Goal: Task Accomplishment & Management: Use online tool/utility

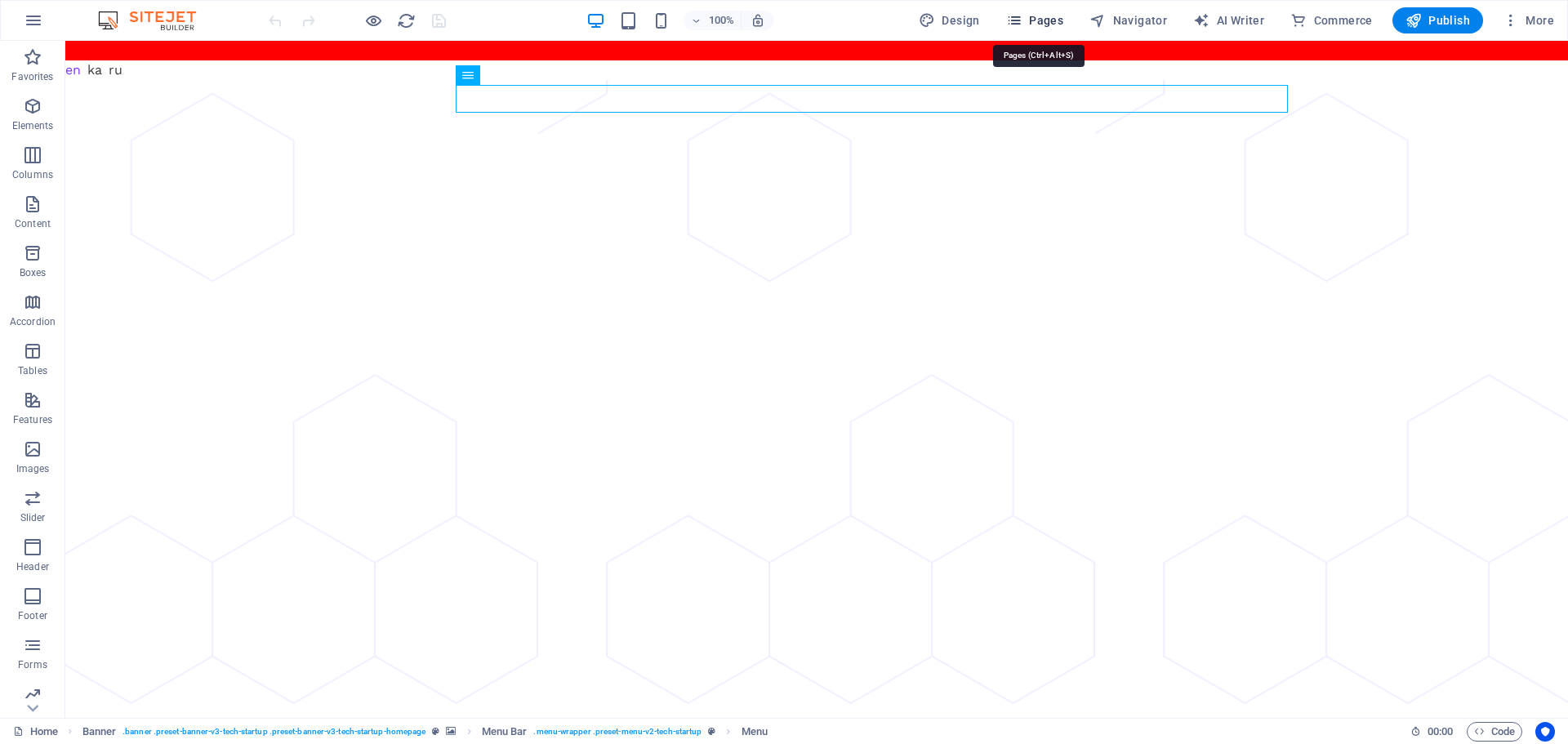
click at [1031, 17] on span "Pages" at bounding box center [1035, 20] width 57 height 16
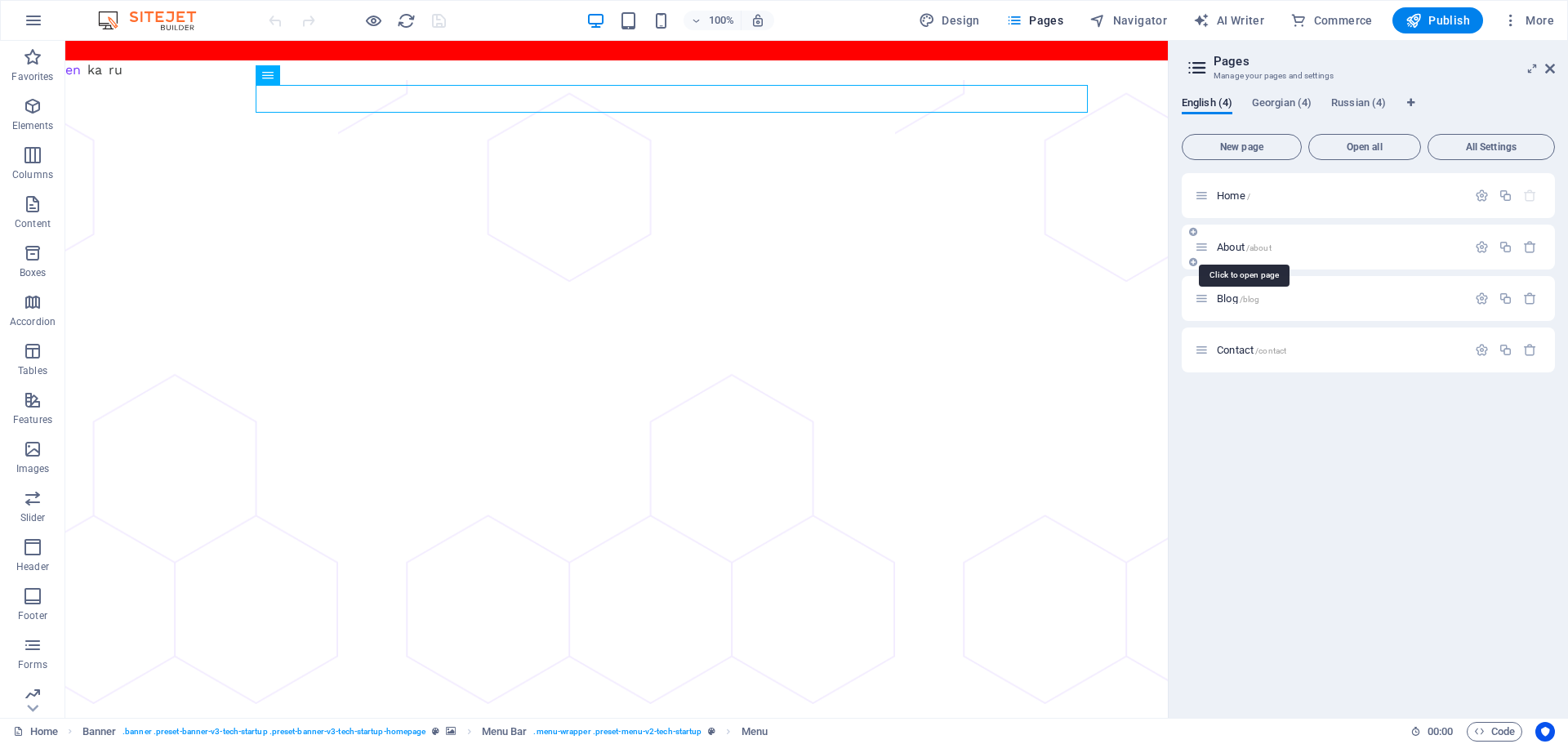
click at [1267, 243] on span "/about" at bounding box center [1259, 248] width 25 height 9
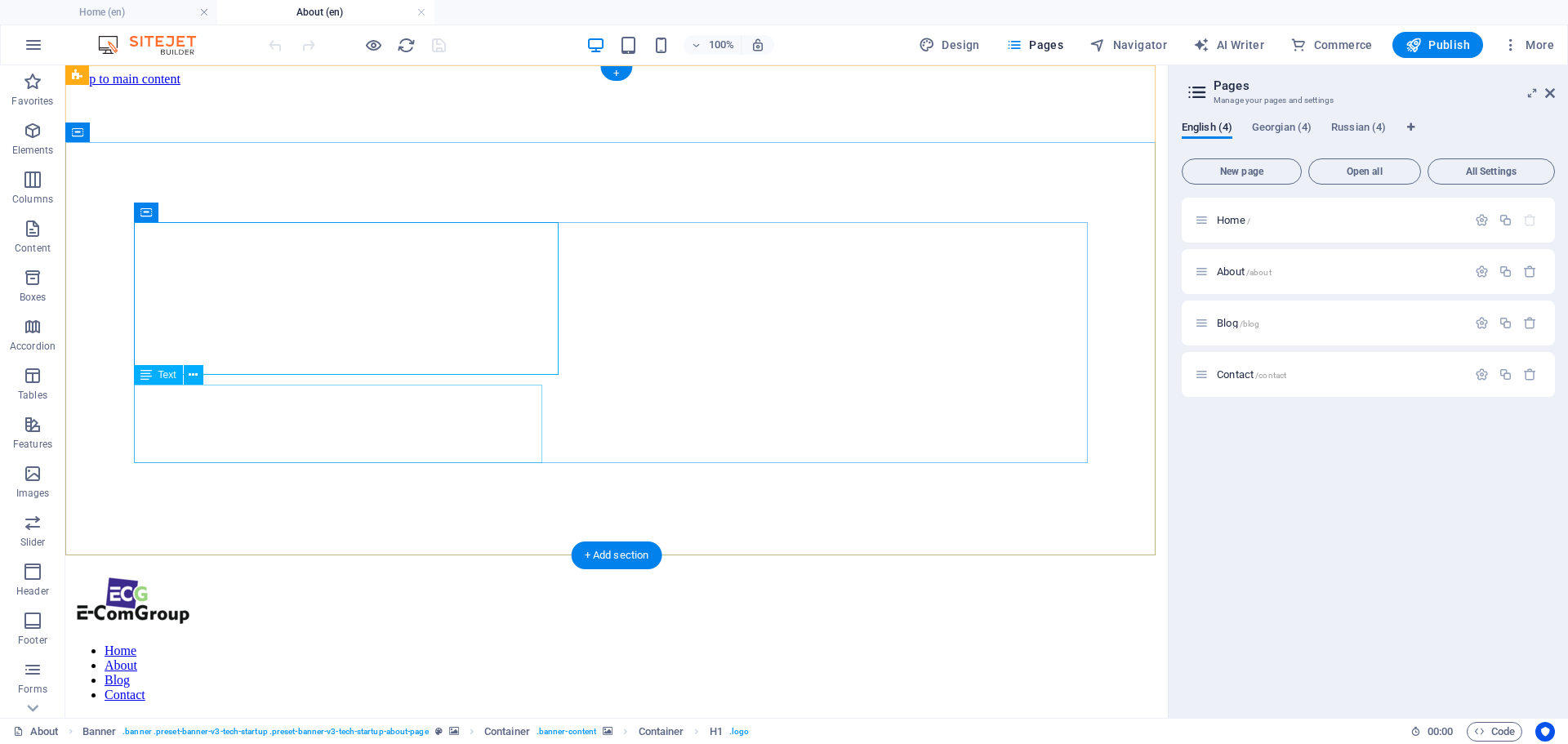
click at [73, 730] on figure at bounding box center [616, 730] width 1090 height 0
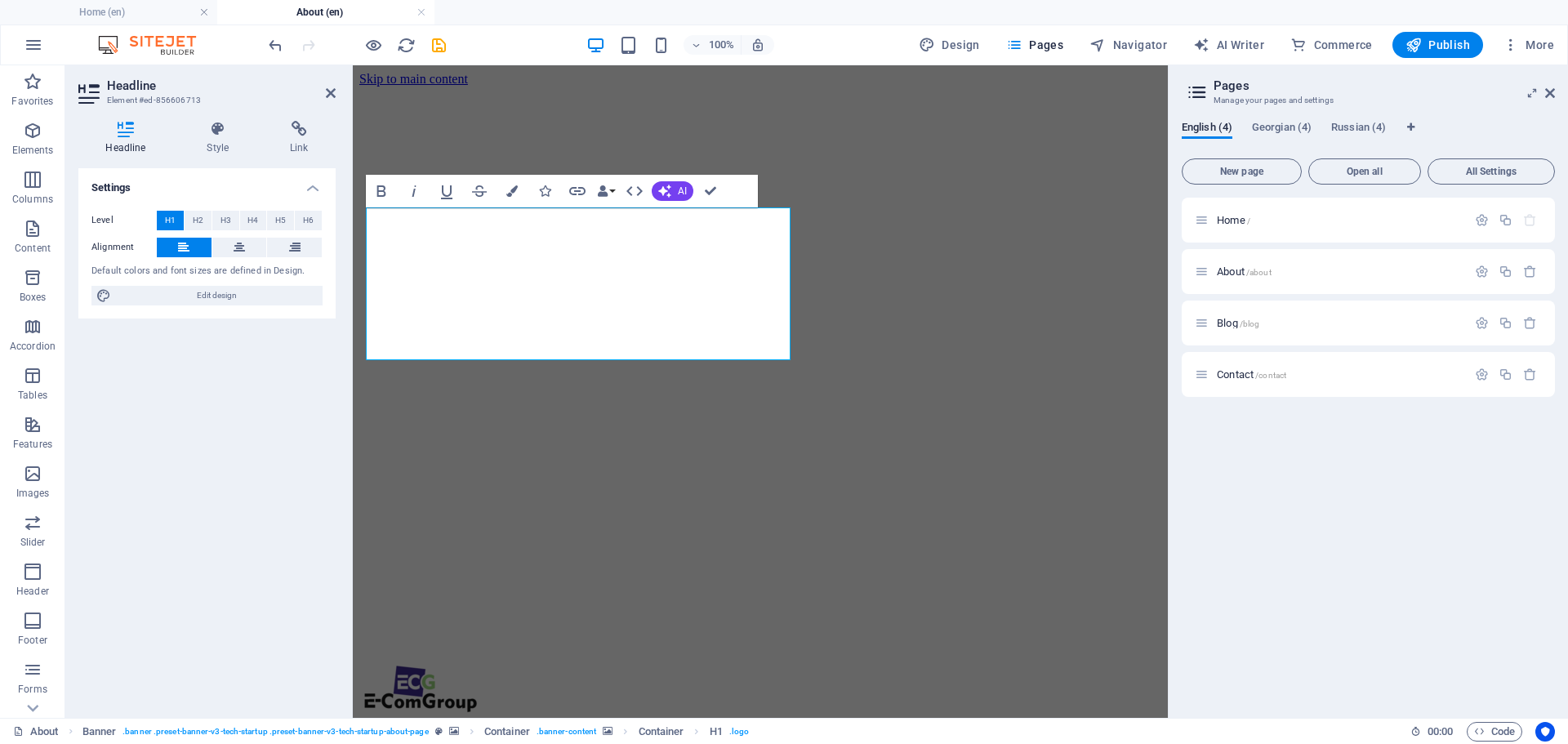
drag, startPoint x: 673, startPoint y: 332, endPoint x: 700, endPoint y: 317, distance: 30.9
drag, startPoint x: 535, startPoint y: 235, endPoint x: 564, endPoint y: 235, distance: 29.0
drag, startPoint x: 662, startPoint y: 232, endPoint x: 755, endPoint y: 238, distance: 93.2
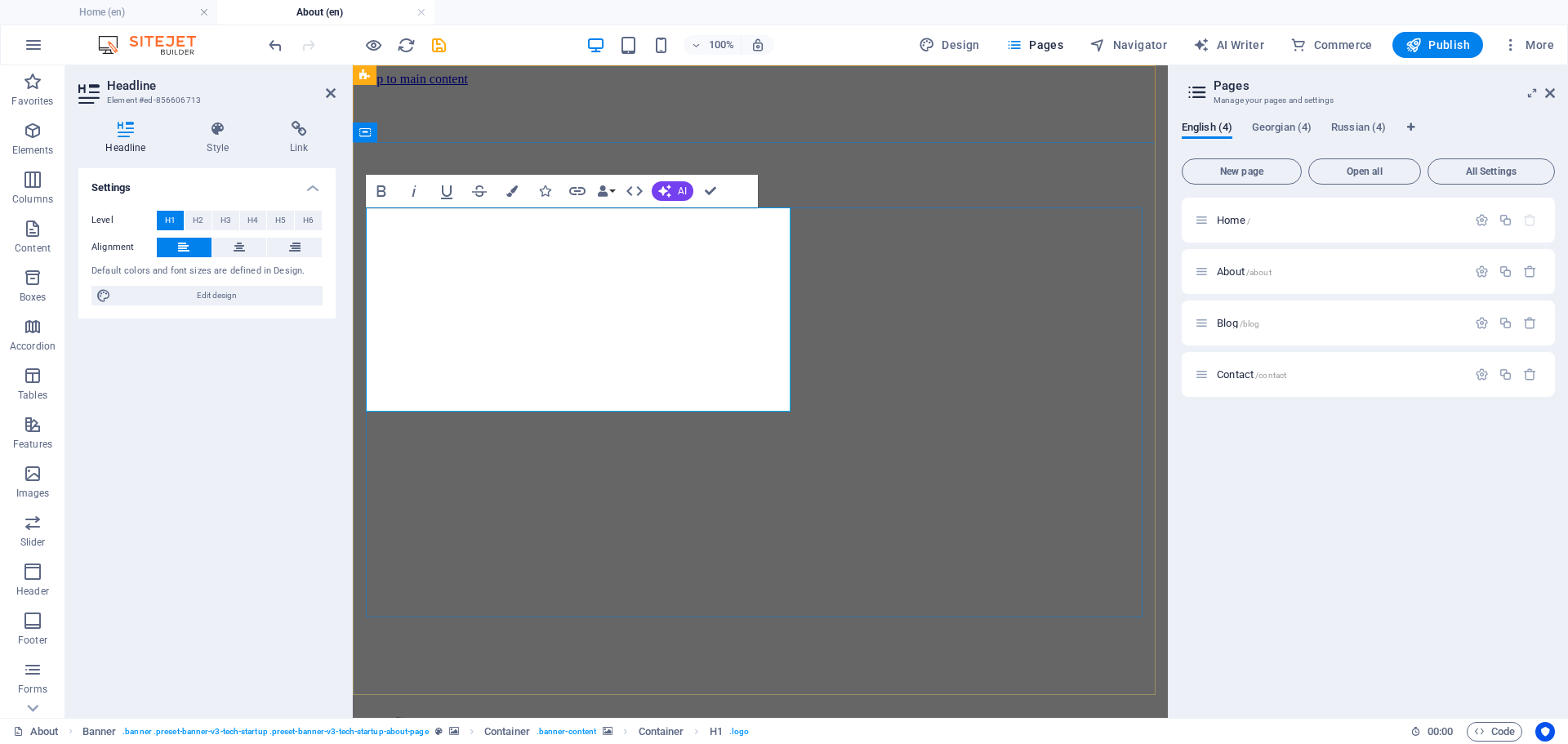
drag, startPoint x: 429, startPoint y: 282, endPoint x: 579, endPoint y: 289, distance: 150.2
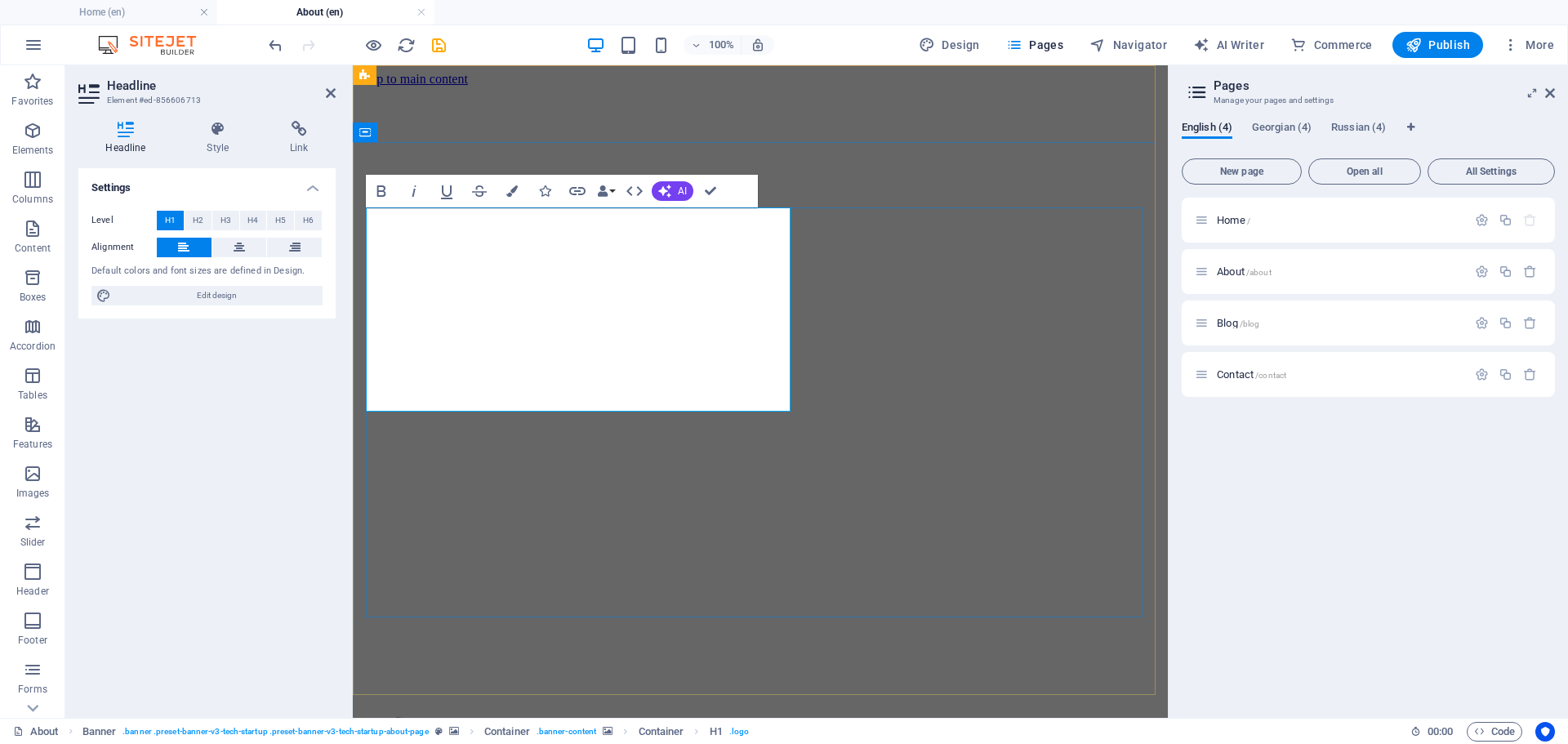
drag, startPoint x: 620, startPoint y: 383, endPoint x: 374, endPoint y: 230, distance: 289.7
click at [242, 244] on icon at bounding box center [239, 247] width 11 height 20
click at [200, 218] on span "H2" at bounding box center [198, 220] width 10 height 20
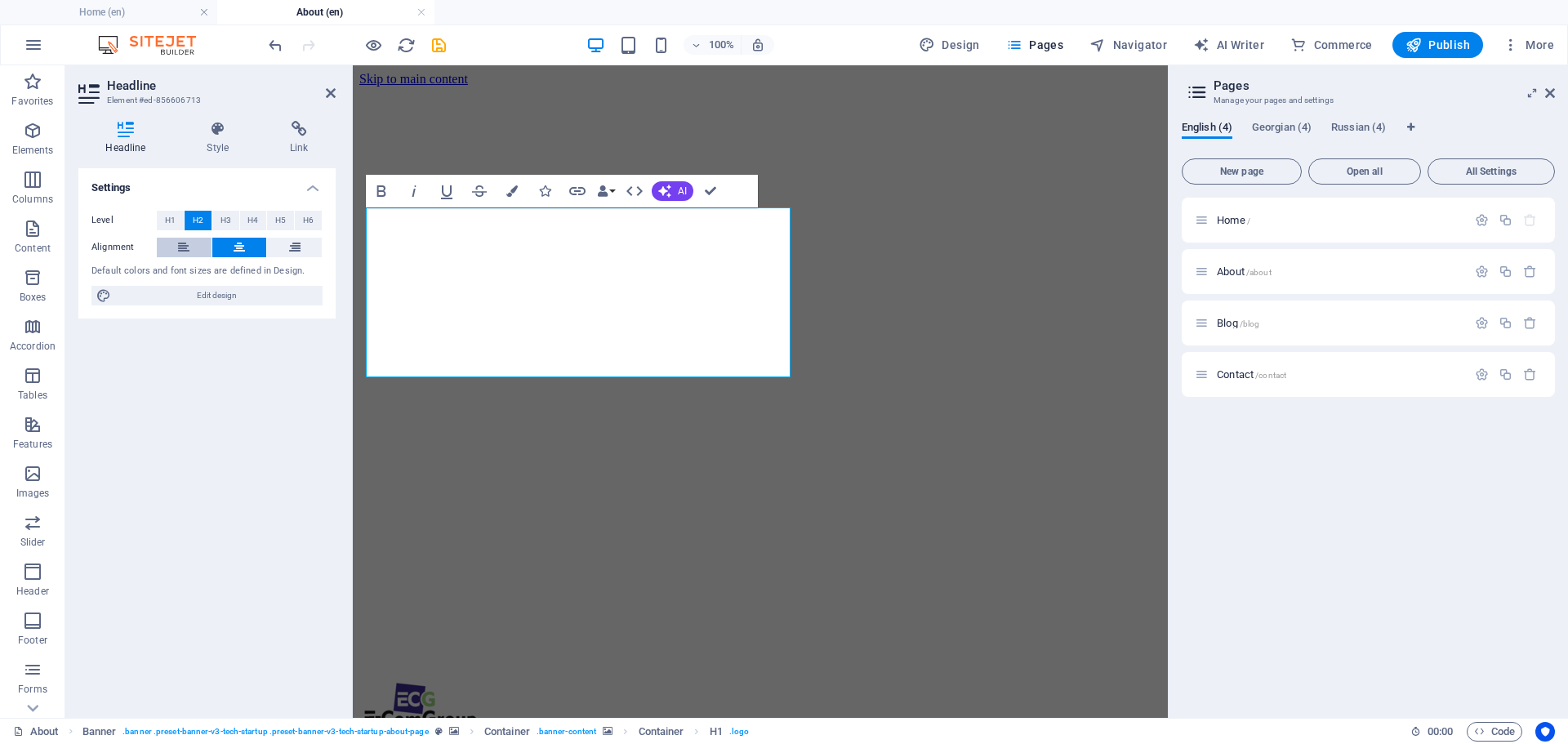
click at [183, 241] on icon at bounding box center [184, 247] width 11 height 20
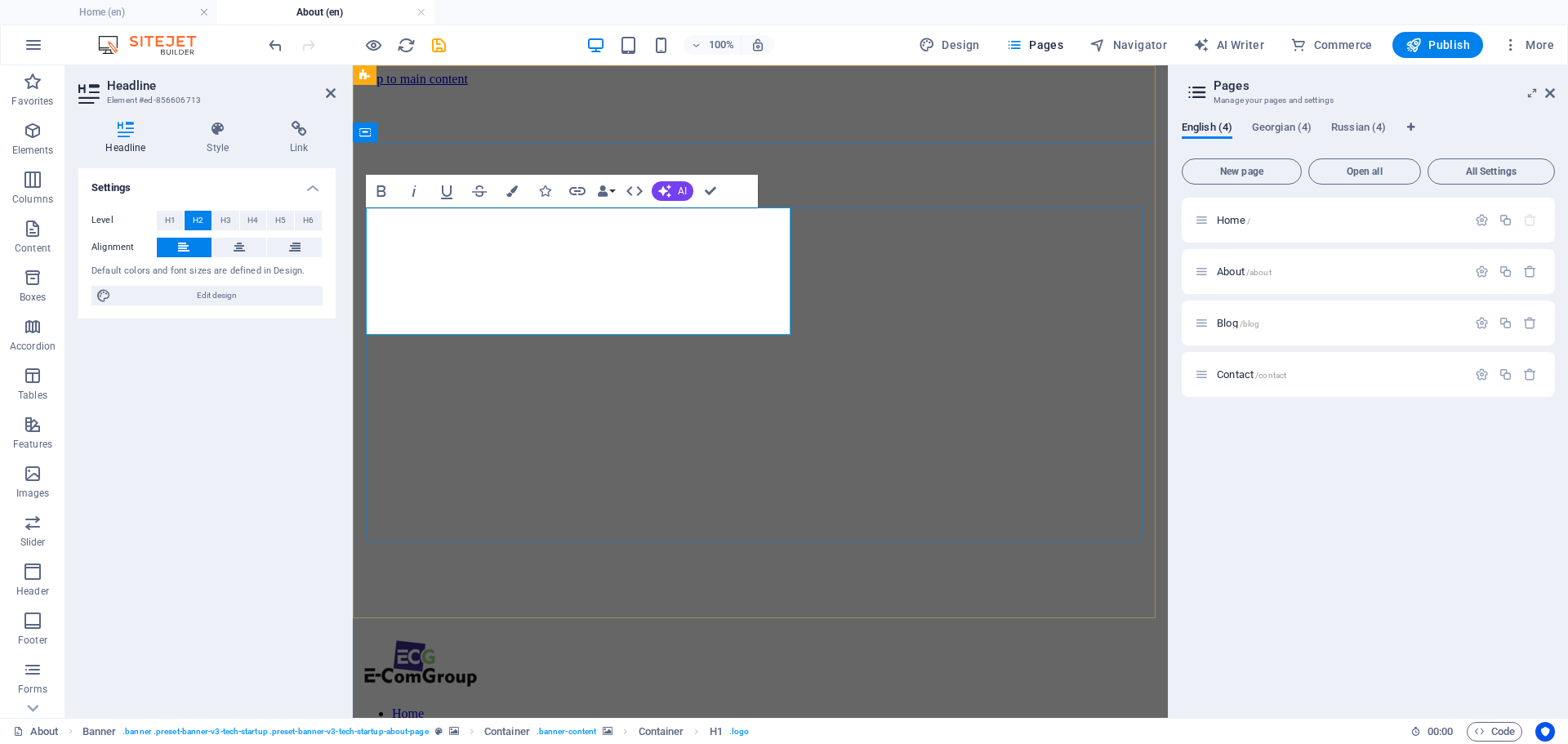
click at [168, 221] on span "H1" at bounding box center [170, 220] width 10 height 20
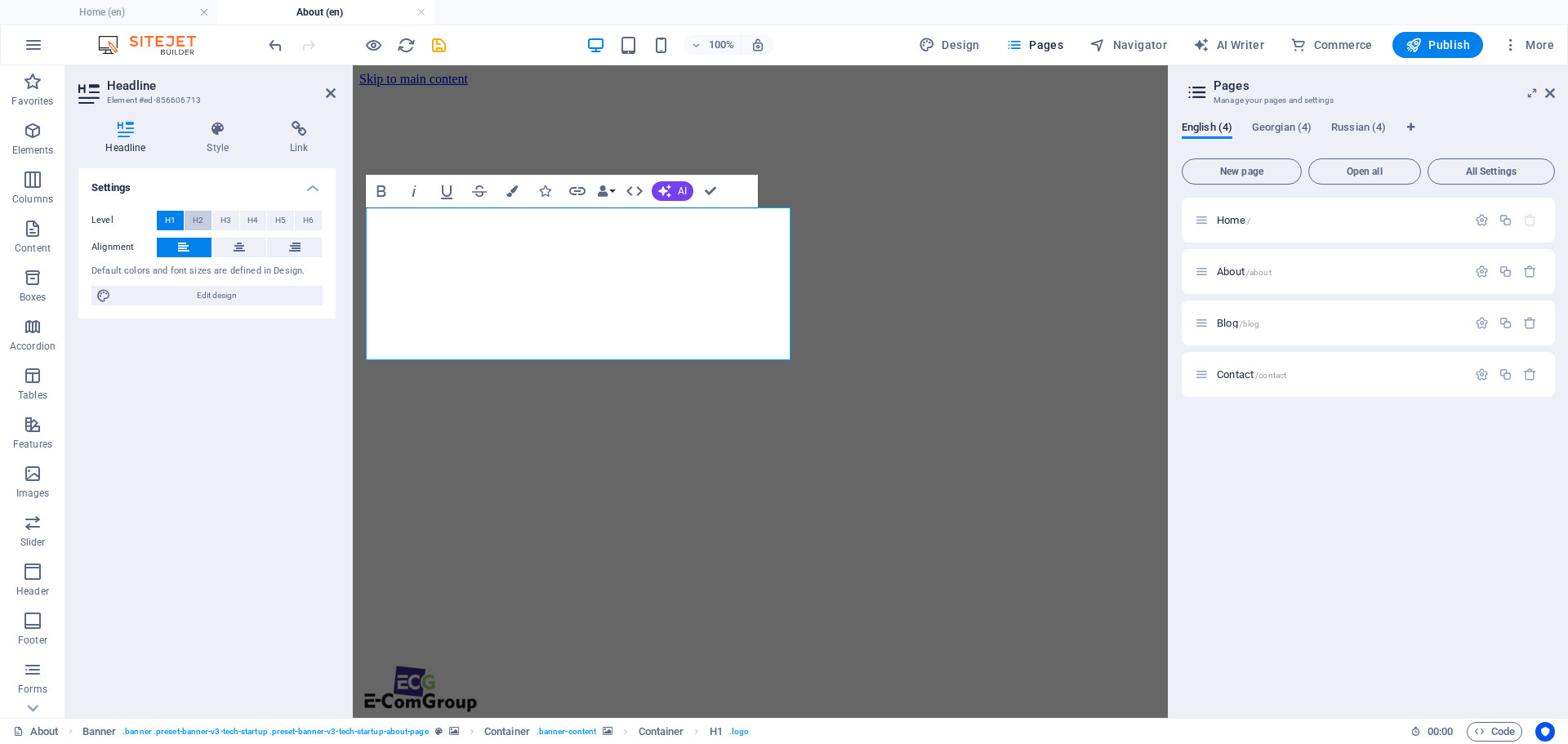
click at [194, 221] on span "H2" at bounding box center [198, 220] width 10 height 20
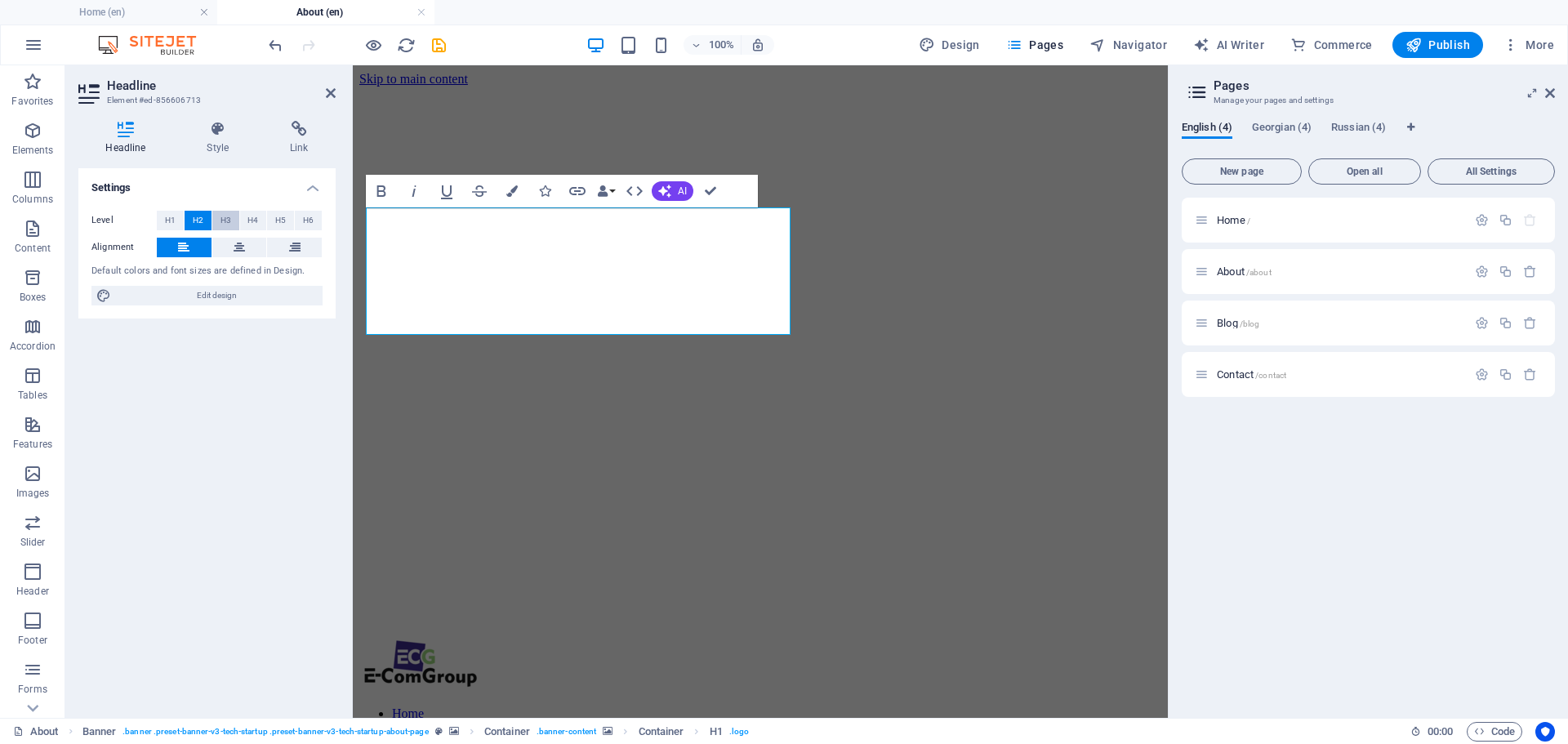
click at [235, 221] on button "H3" at bounding box center [225, 220] width 27 height 20
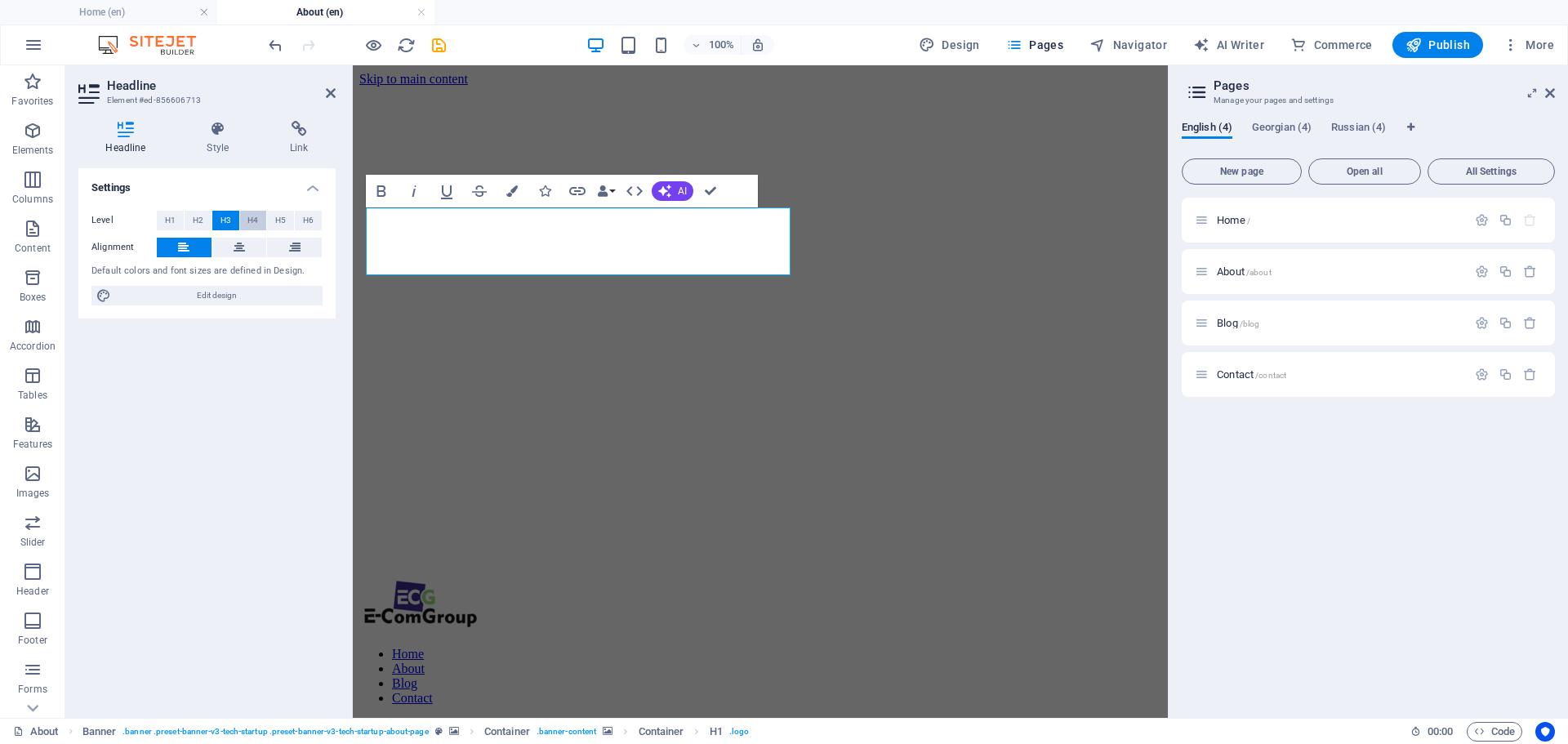
click at [254, 219] on span "H4" at bounding box center [252, 220] width 10 height 20
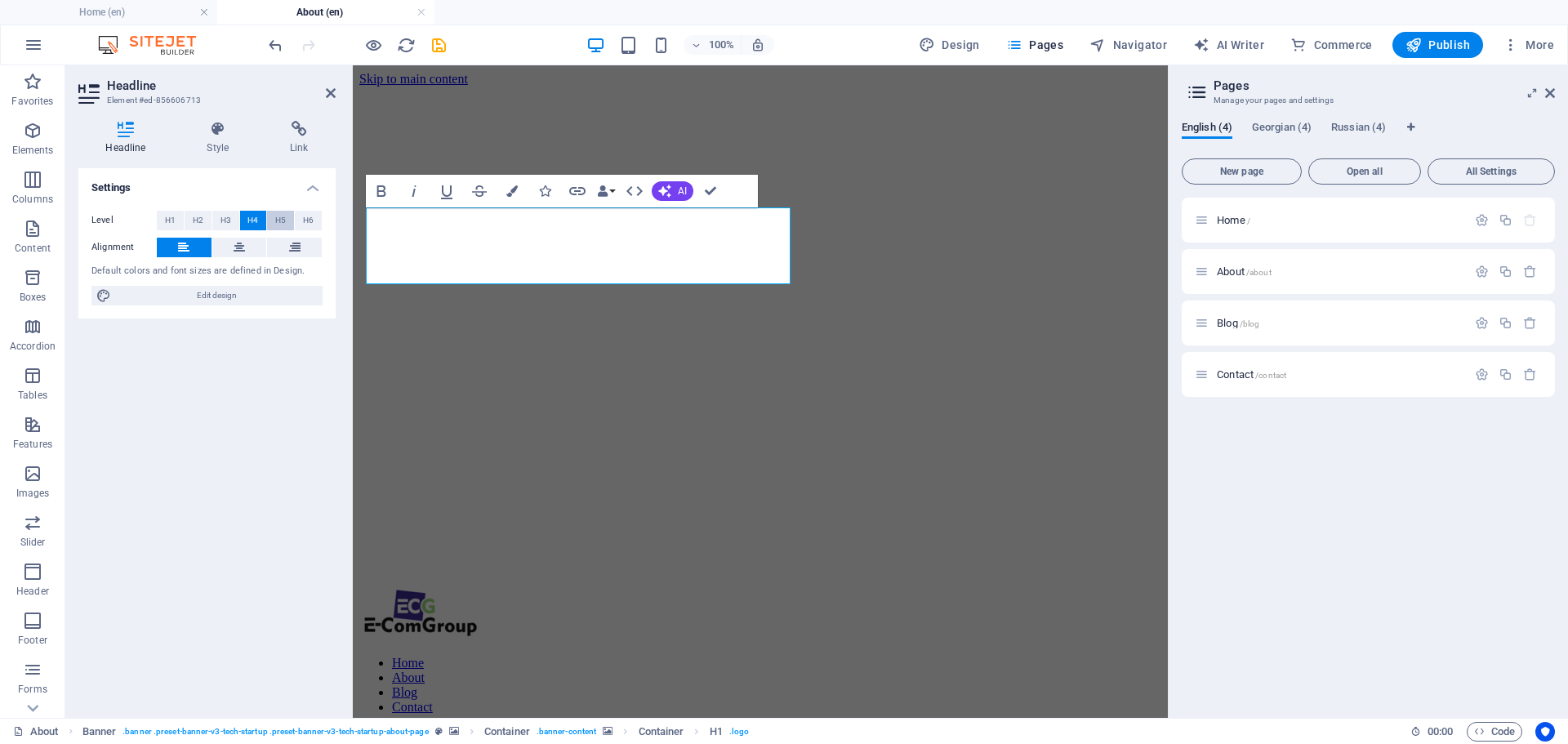
click at [275, 220] on span "H5" at bounding box center [280, 220] width 10 height 20
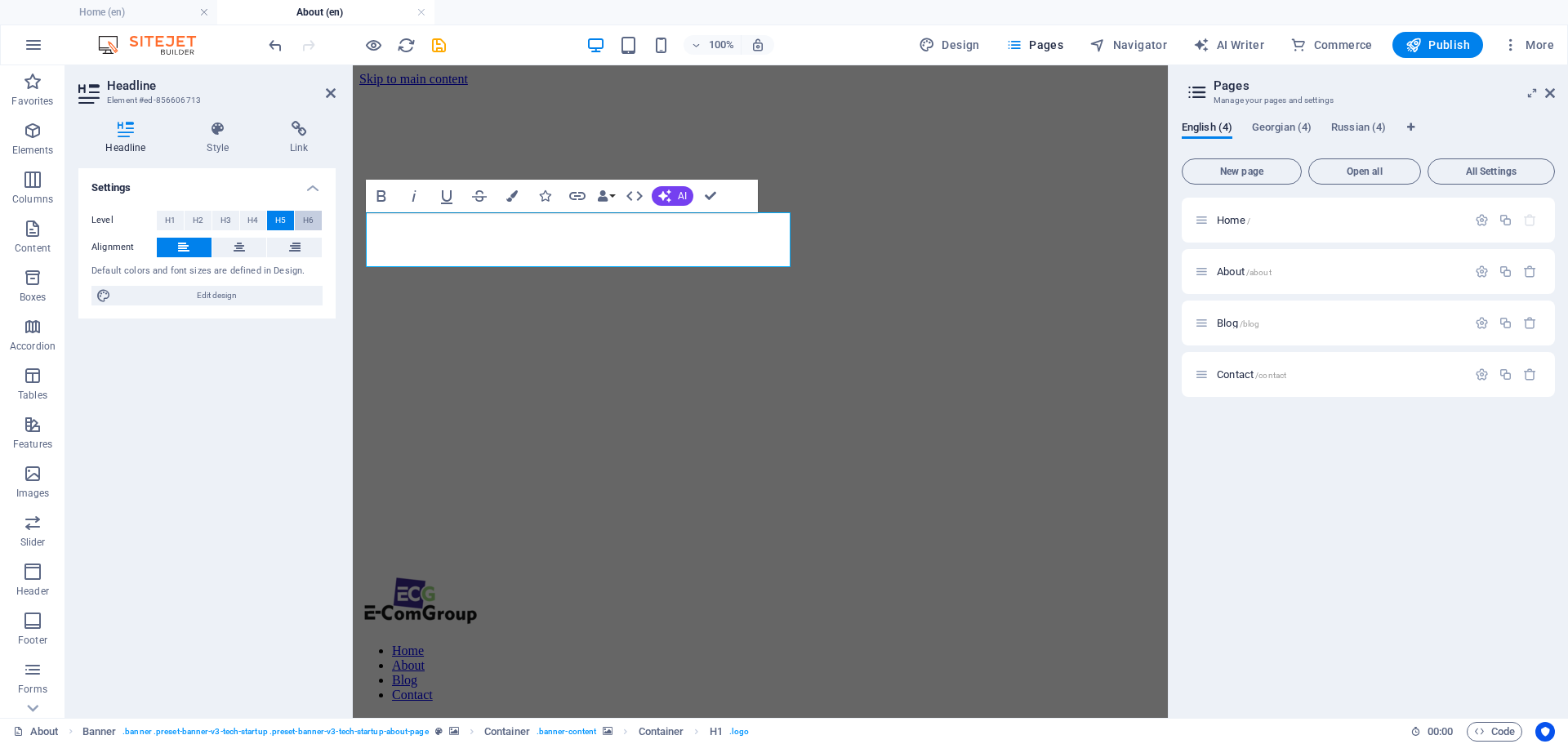
click at [309, 221] on span "H6" at bounding box center [308, 220] width 10 height 20
click at [280, 223] on span "H5" at bounding box center [280, 220] width 10 height 20
click at [255, 221] on span "H4" at bounding box center [252, 220] width 10 height 20
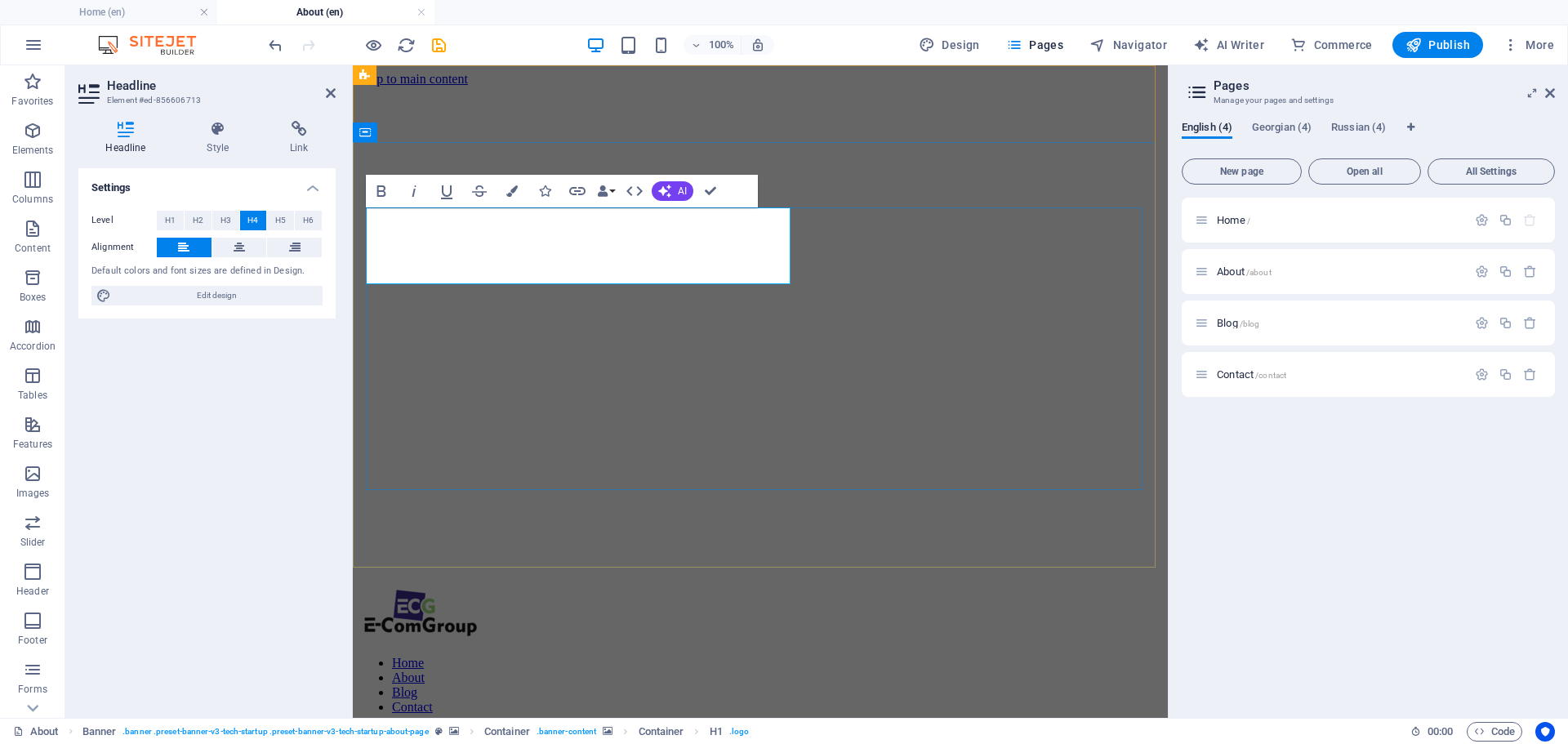
click at [287, 218] on button "H5" at bounding box center [281, 220] width 27 height 20
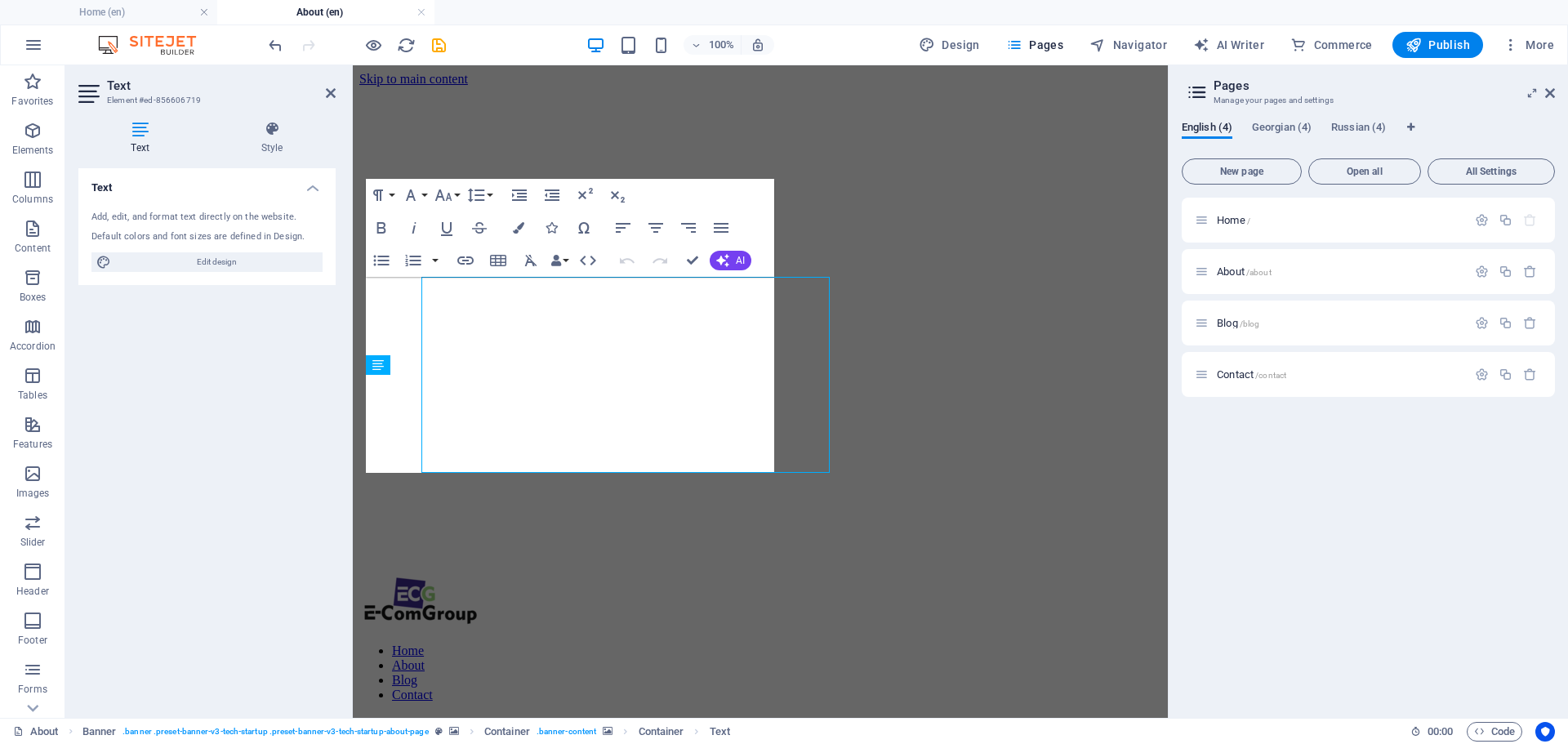
click at [247, 345] on div "Text Add, edit, and format text directly on the website. Default colors and fon…" at bounding box center [206, 437] width 257 height 537
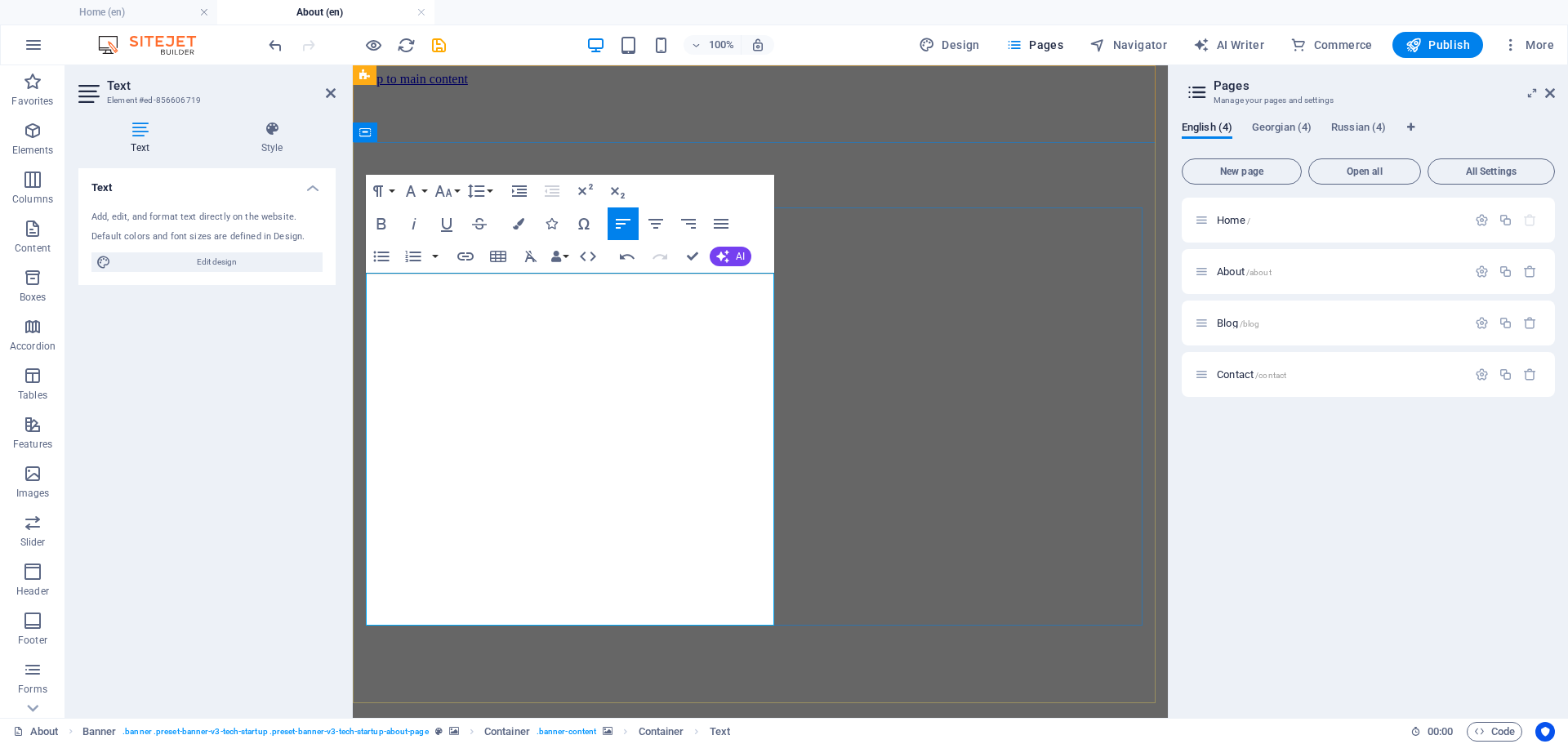
click at [453, 192] on button "Font Size" at bounding box center [446, 191] width 31 height 33
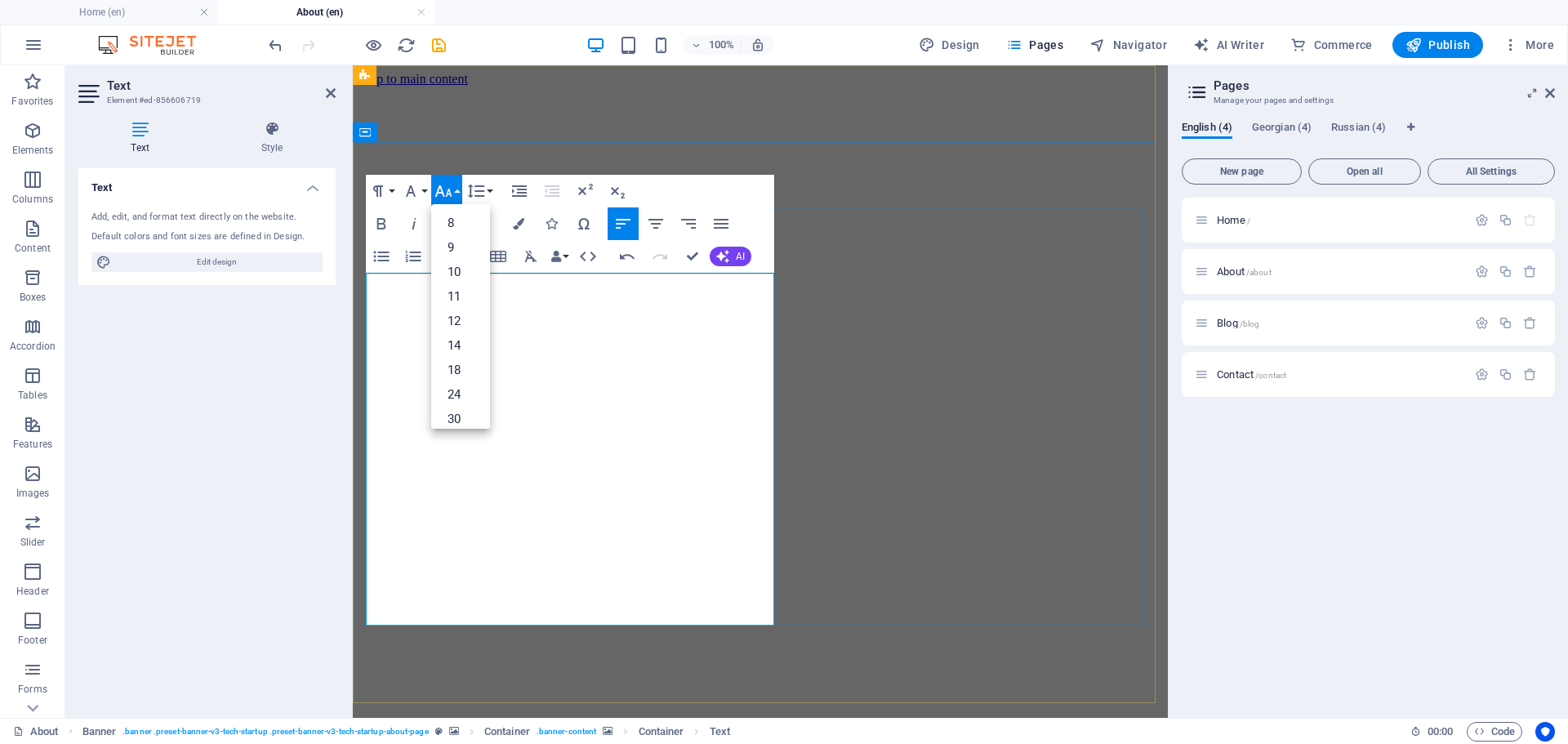
click at [459, 246] on link "9" at bounding box center [461, 248] width 58 height 24
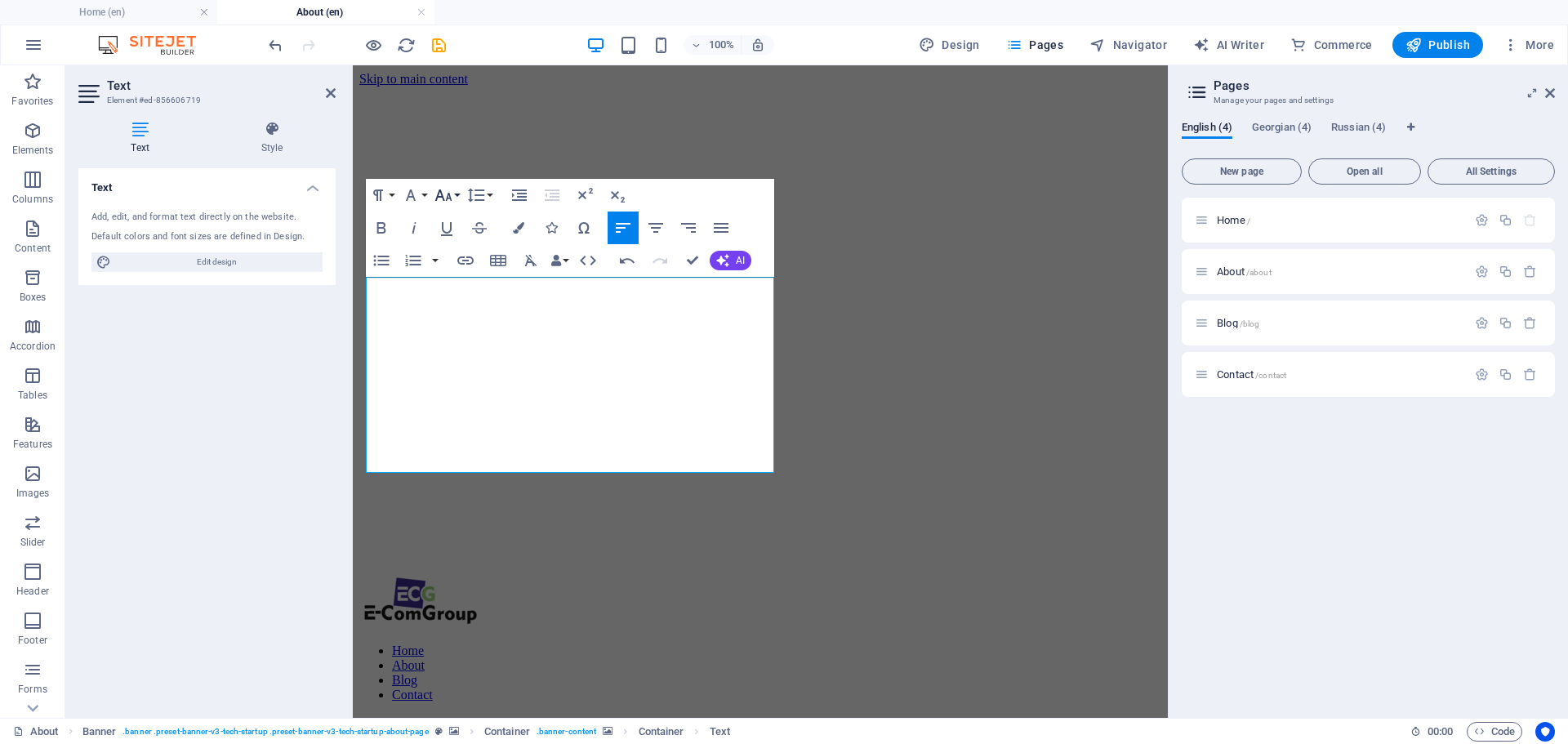
click at [461, 199] on button "Font Size" at bounding box center [446, 195] width 31 height 33
click at [457, 235] on link "10" at bounding box center [461, 233] width 58 height 24
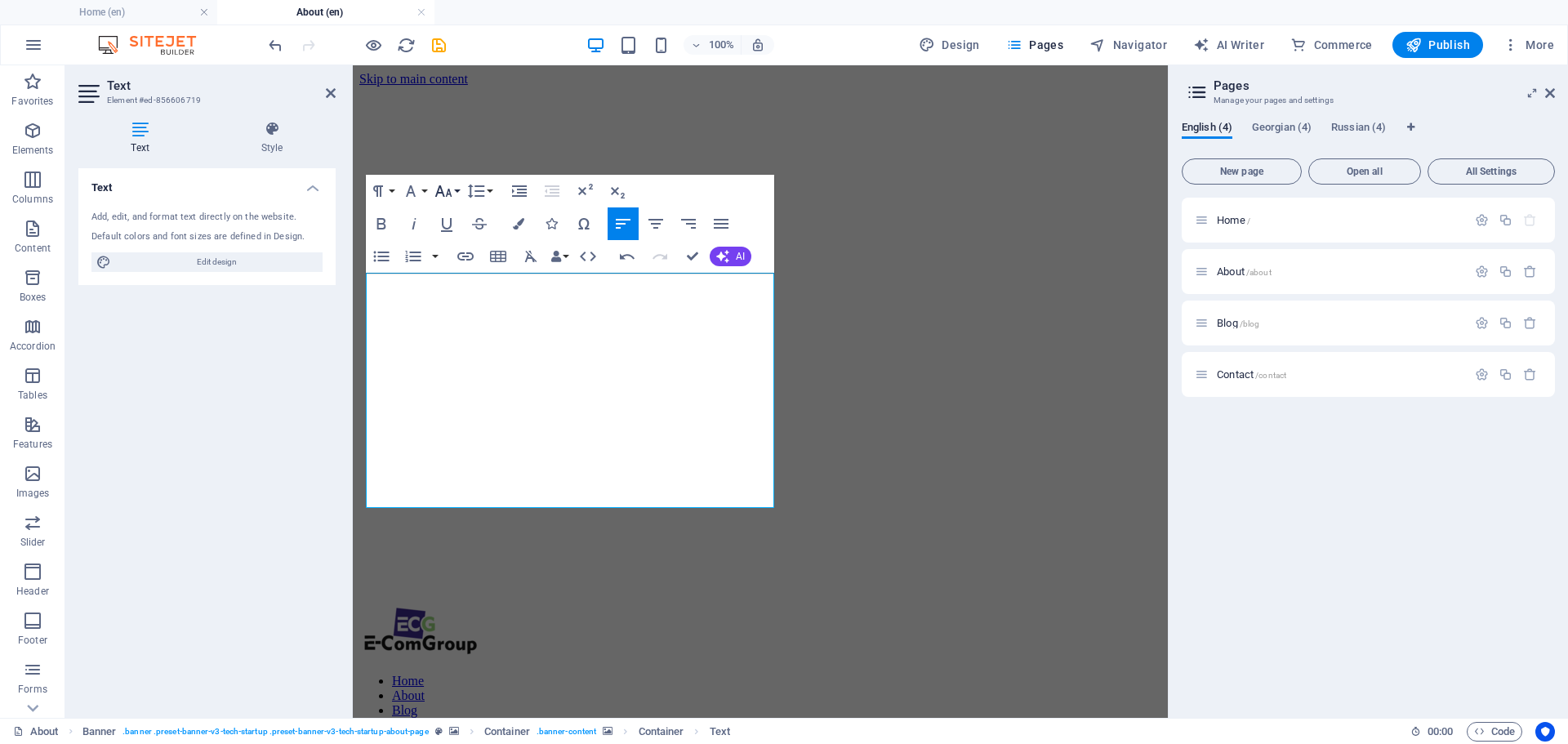
click at [457, 190] on button "Font Size" at bounding box center [446, 191] width 31 height 33
click at [454, 279] on link "14" at bounding box center [461, 278] width 58 height 24
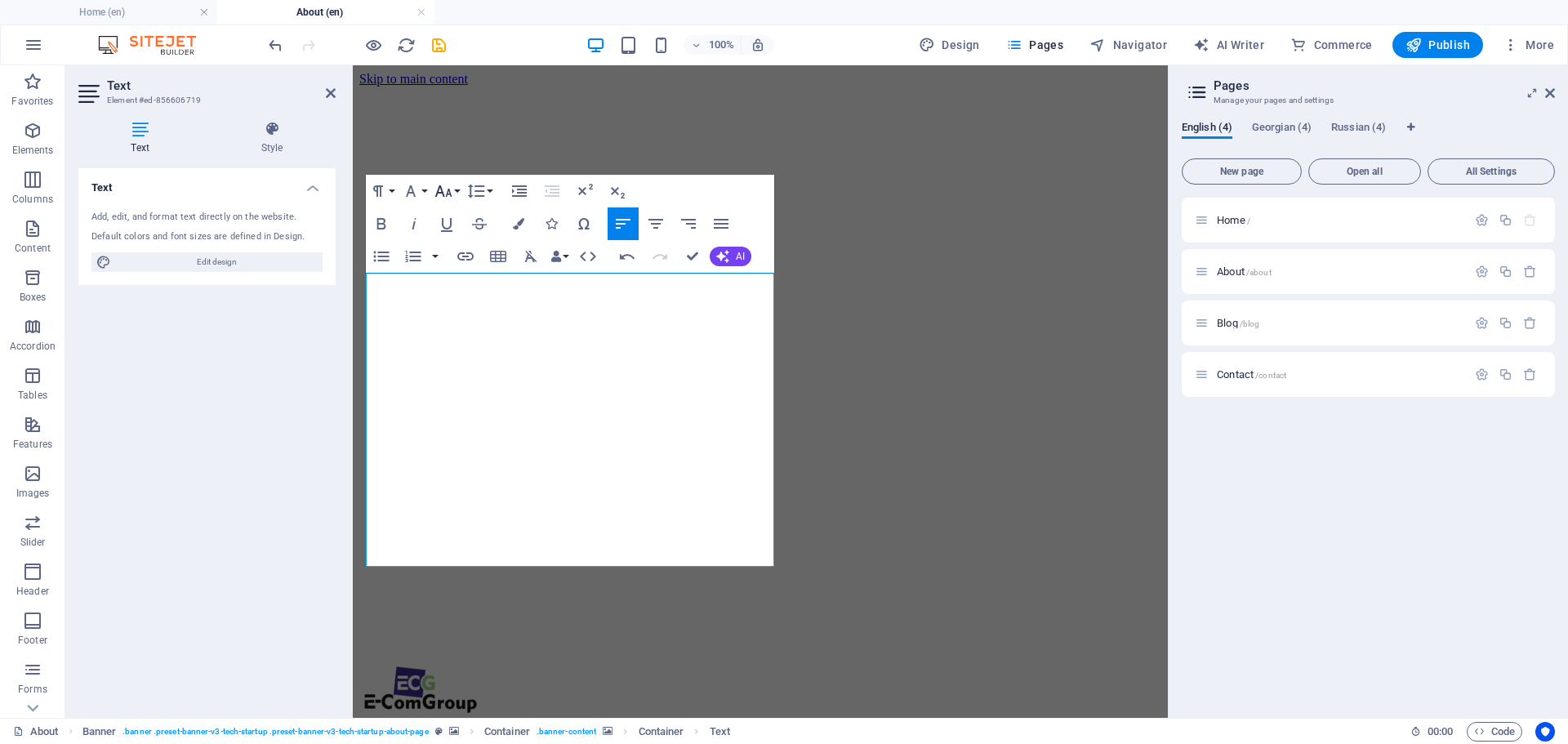
click at [460, 186] on button "Font Size" at bounding box center [446, 191] width 31 height 33
click at [458, 317] on link "12" at bounding box center [461, 321] width 58 height 24
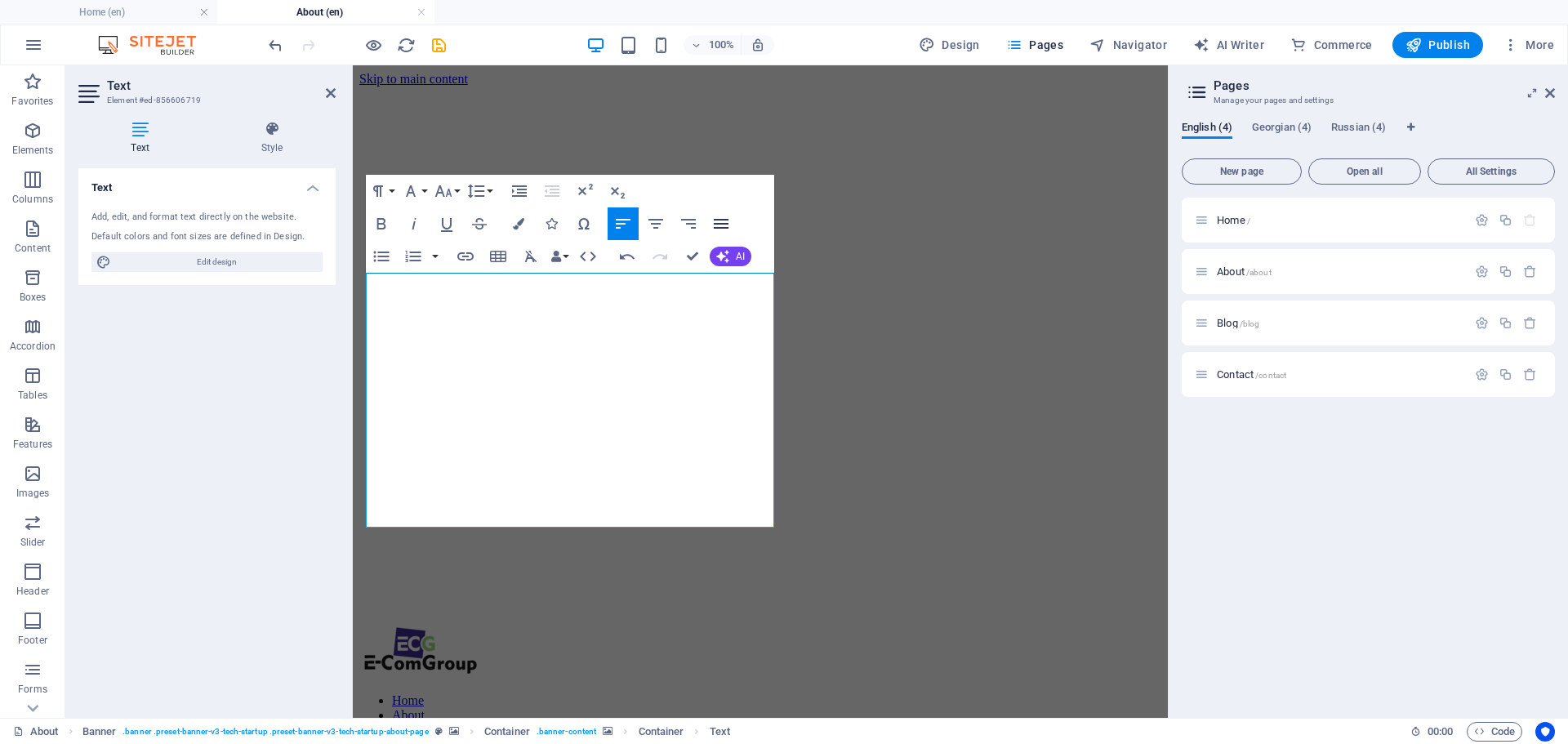
click at [720, 222] on icon "button" at bounding box center [720, 223] width 20 height 20
click at [458, 188] on button "Font Size" at bounding box center [446, 191] width 31 height 33
click at [458, 230] on link "14" at bounding box center [461, 229] width 58 height 24
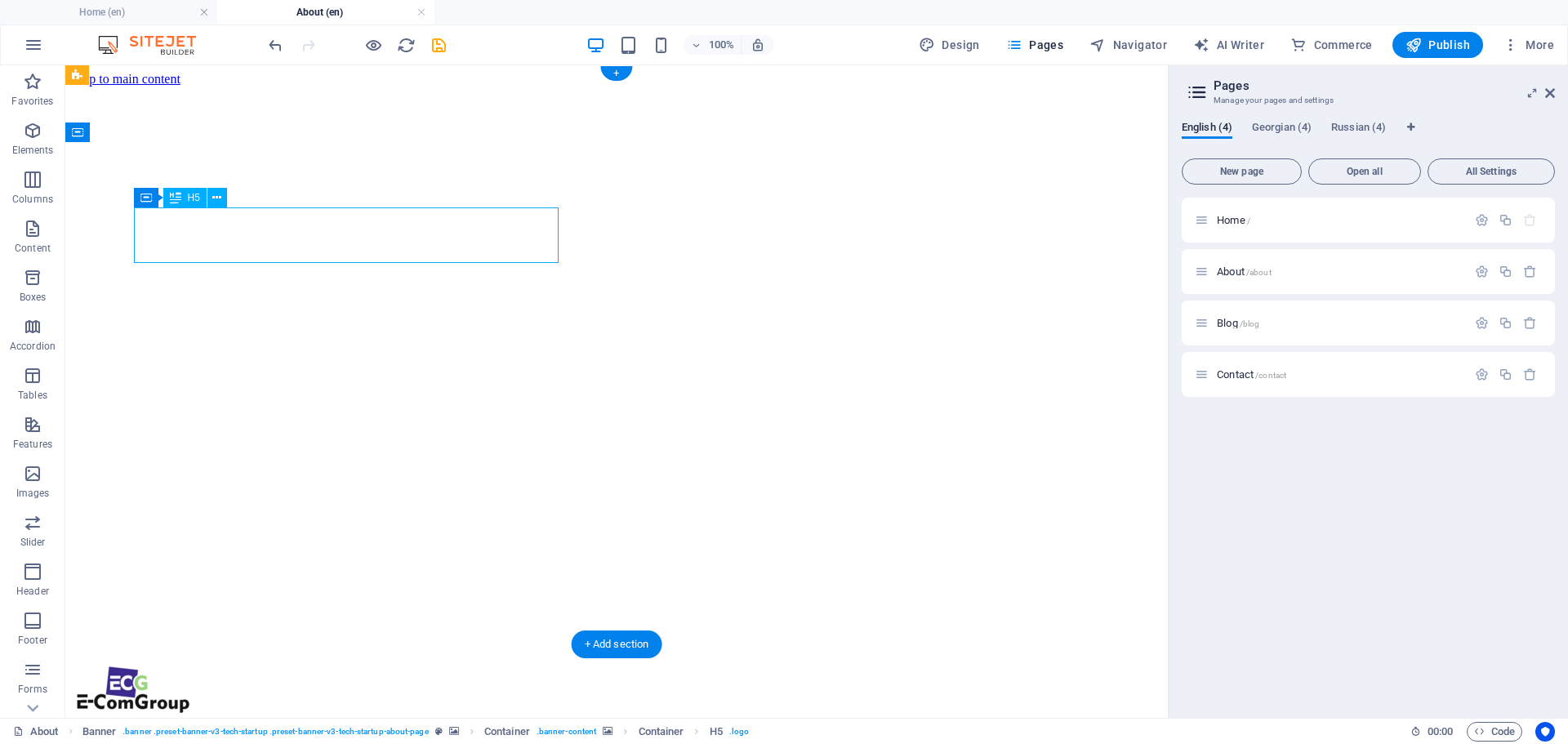
drag, startPoint x: 431, startPoint y: 247, endPoint x: 401, endPoint y: 249, distance: 30.1
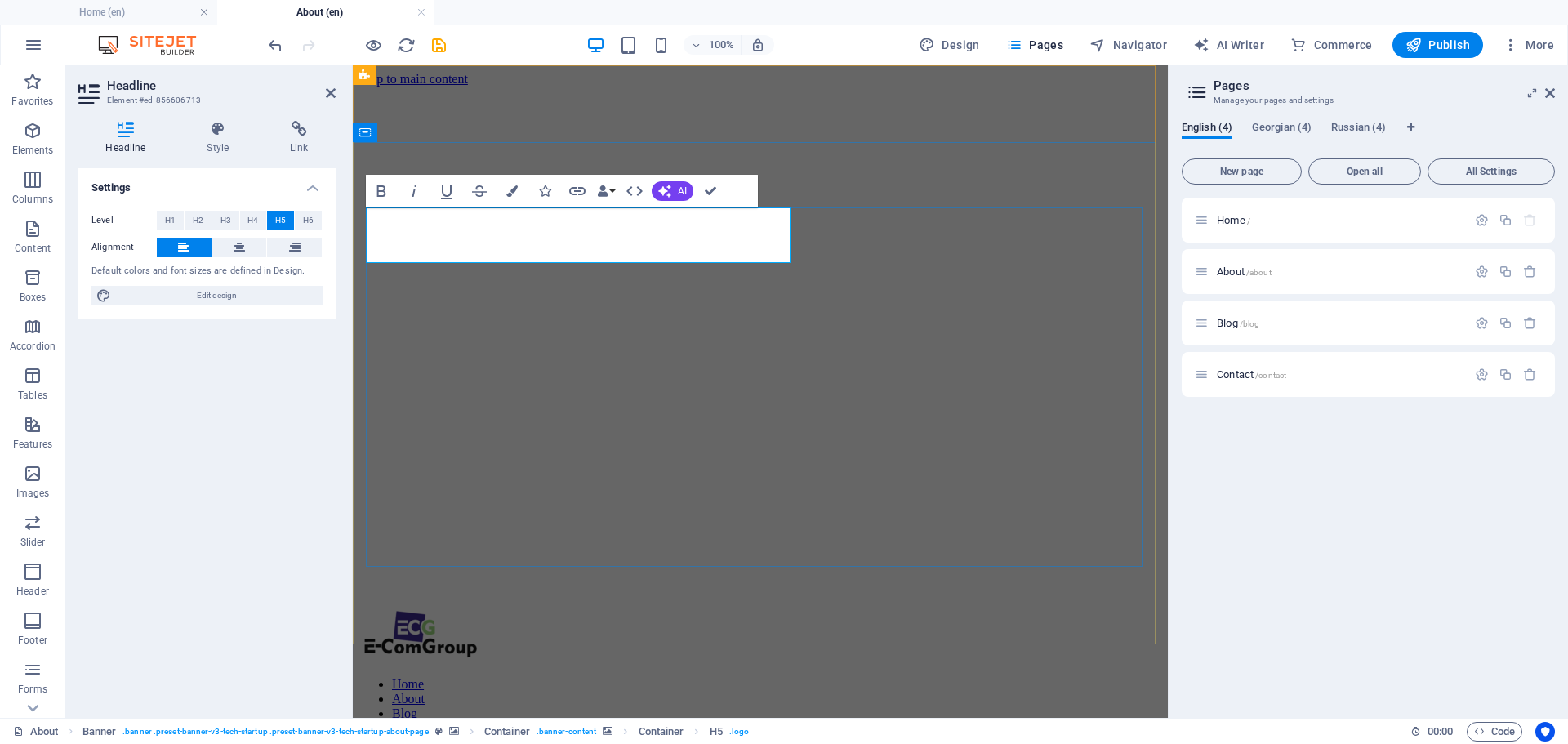
drag, startPoint x: 664, startPoint y: 251, endPoint x: 371, endPoint y: 254, distance: 293.0
click at [516, 195] on icon "button" at bounding box center [512, 191] width 11 height 11
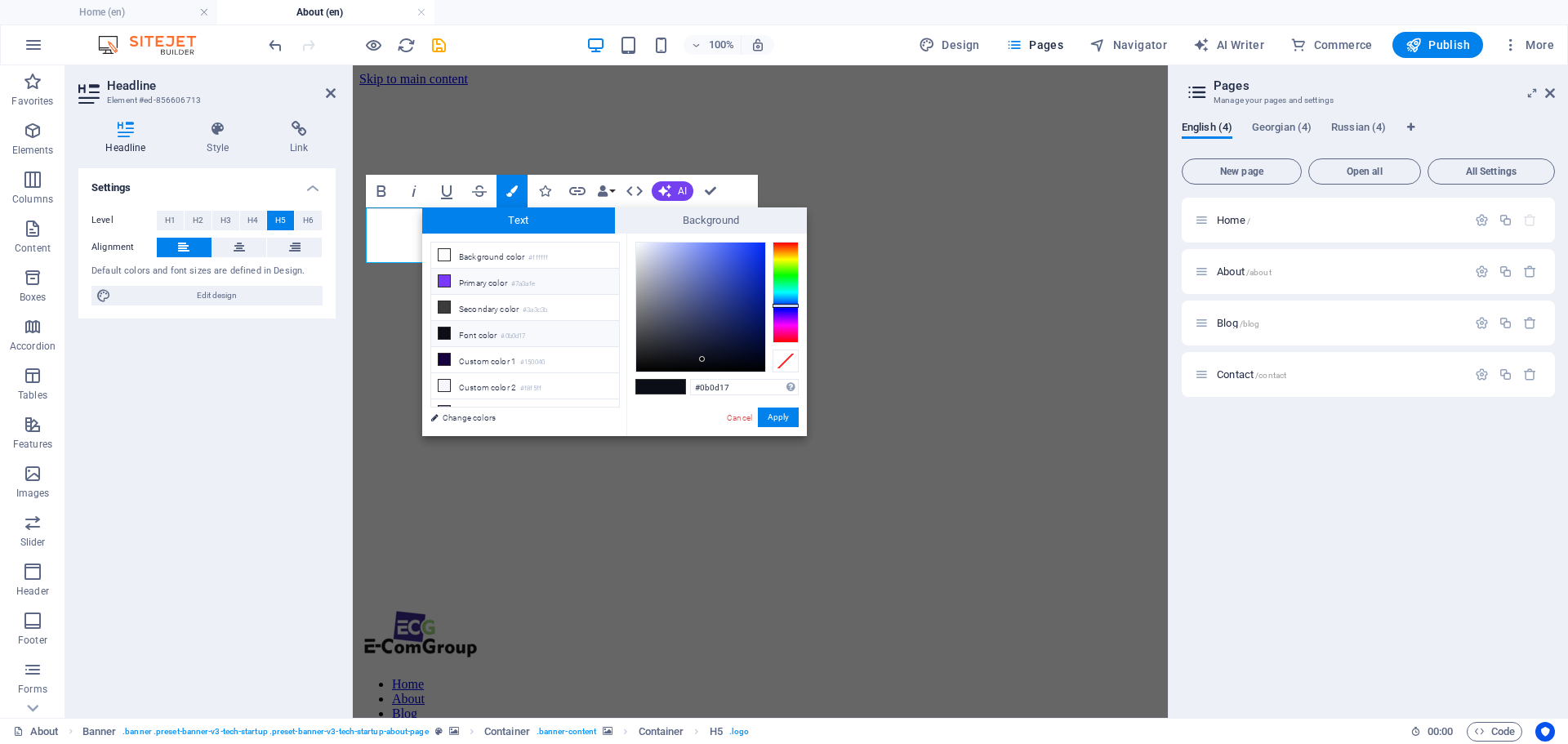
click at [445, 283] on icon at bounding box center [445, 281] width 11 height 11
type input "#7a3afe"
click at [775, 418] on button "Apply" at bounding box center [778, 417] width 40 height 20
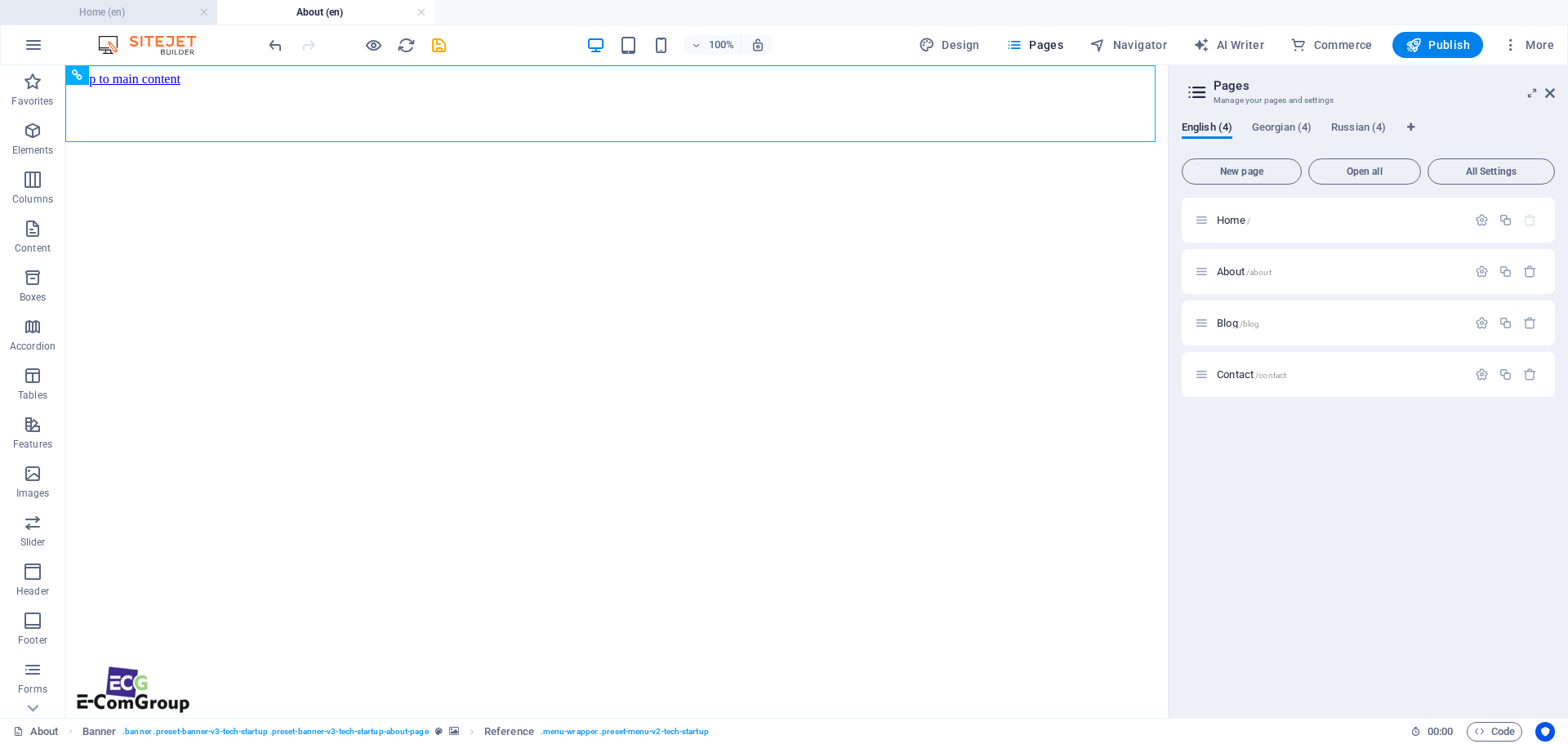
click at [117, 16] on h4 "Home (en)" at bounding box center [108, 11] width 218 height 18
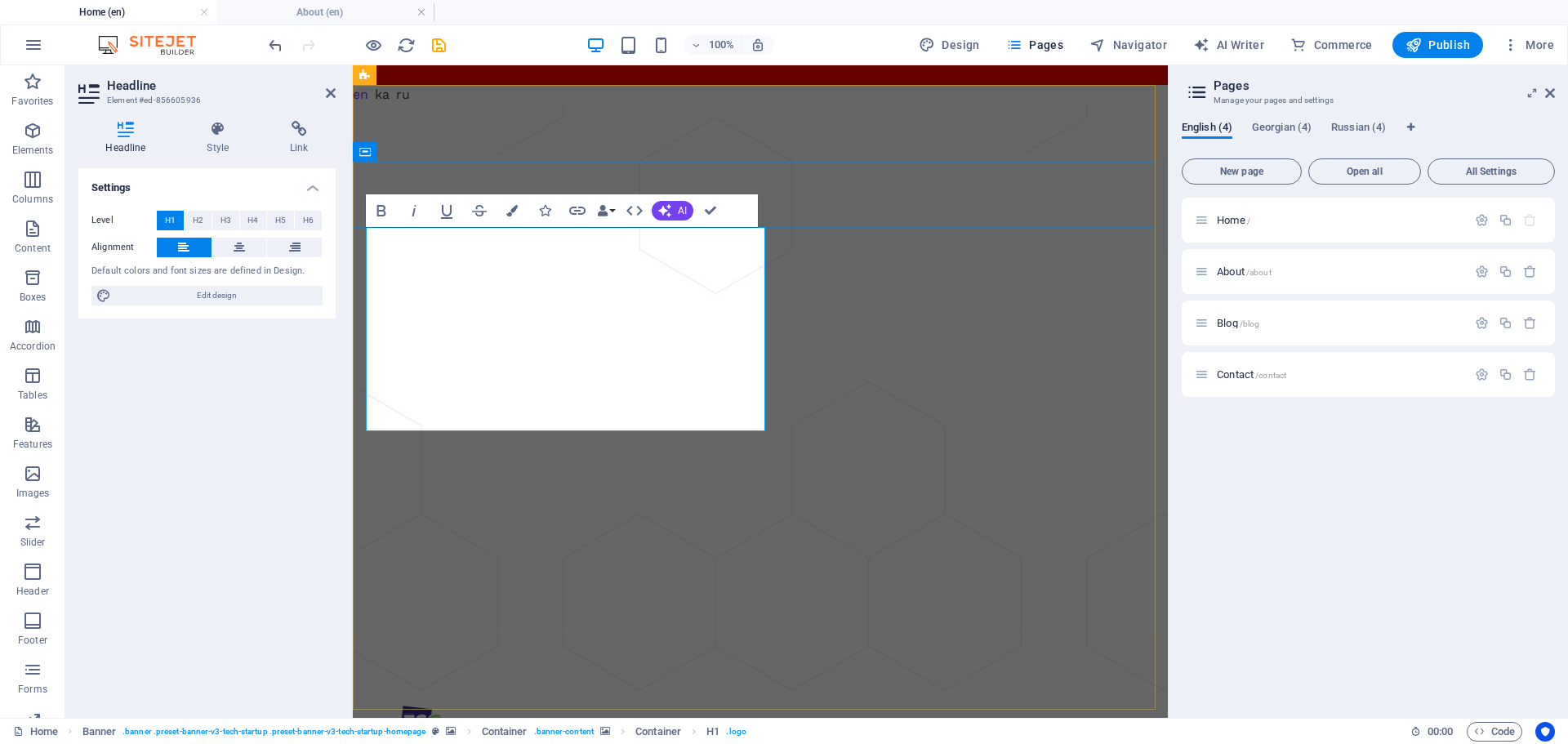
drag, startPoint x: 484, startPoint y: 307, endPoint x: 662, endPoint y: 308, distance: 178.0
click at [0, 0] on icon "undo" at bounding box center [0, 0] width 0 height 0
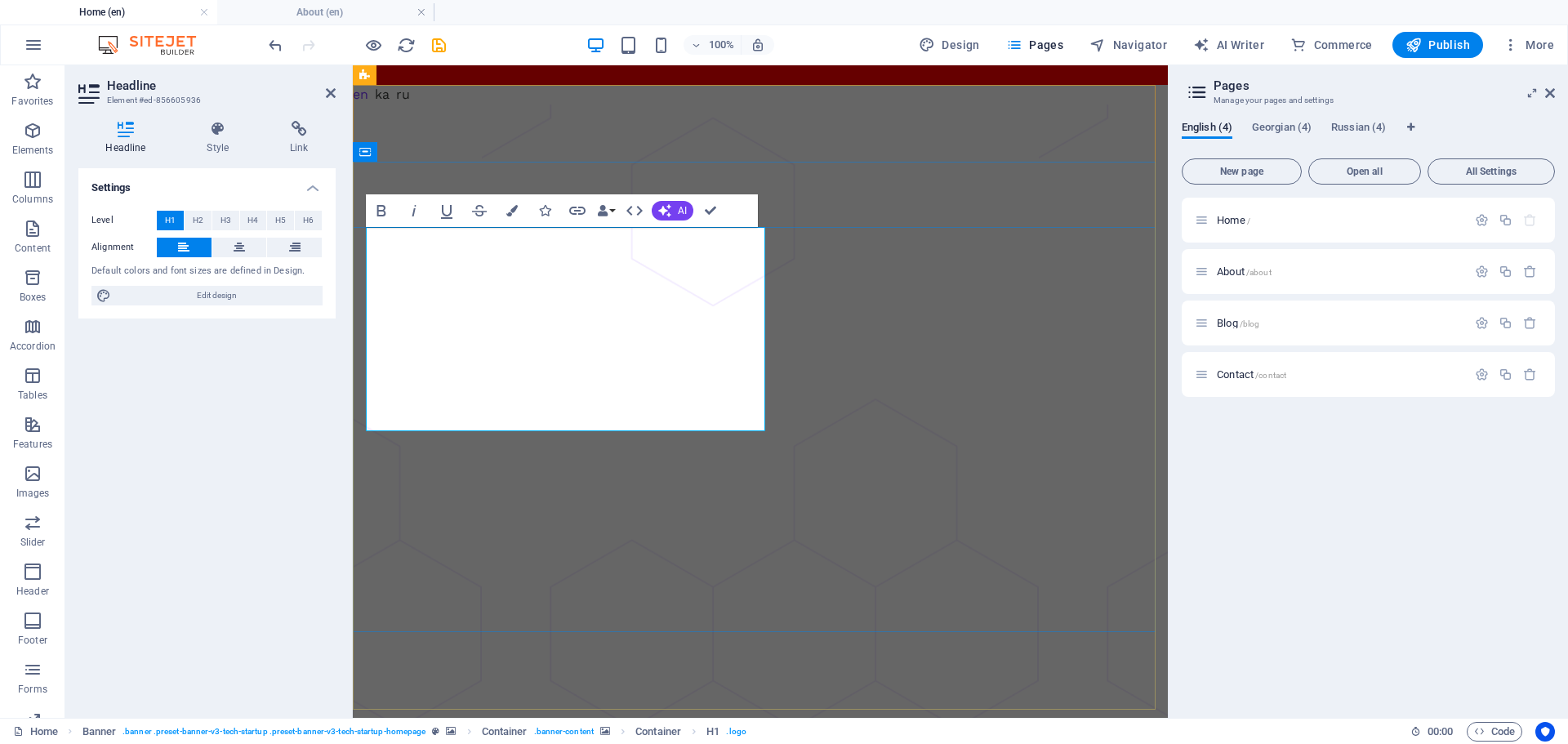
click at [0, 0] on icon "undo" at bounding box center [0, 0] width 0 height 0
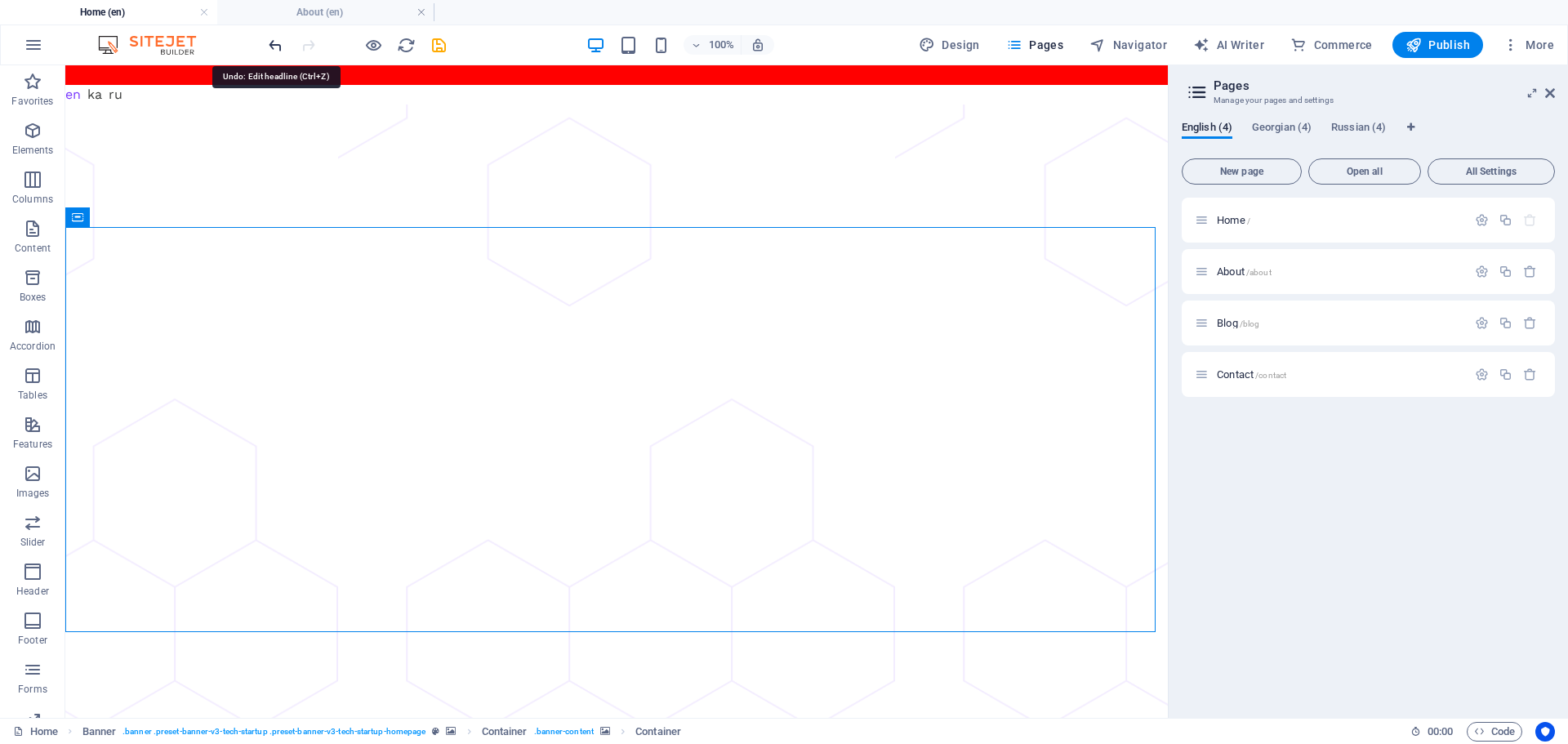
click at [0, 0] on icon "undo" at bounding box center [0, 0] width 0 height 0
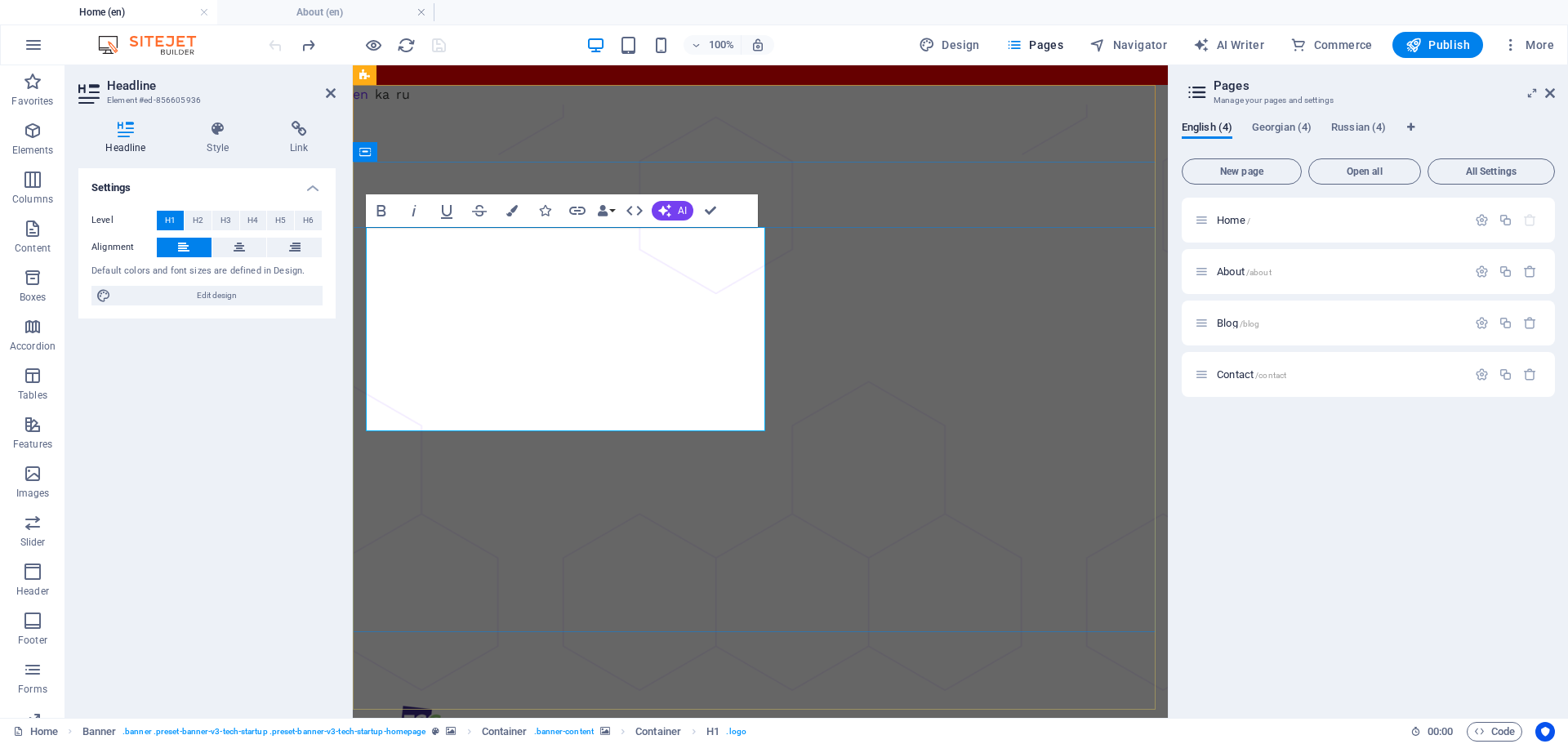
drag, startPoint x: 481, startPoint y: 304, endPoint x: 674, endPoint y: 315, distance: 193.3
